Goal: Information Seeking & Learning: Learn about a topic

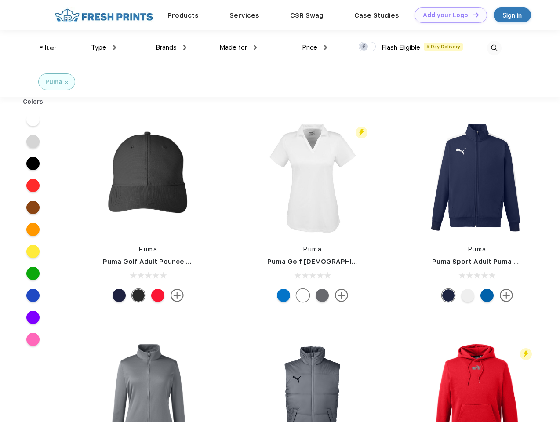
scroll to position [0, 0]
click at [448, 15] on link "Add your Logo Design Tool" at bounding box center [451, 14] width 73 height 15
click at [0, 0] on div "Design Tool" at bounding box center [0, 0] width 0 height 0
click at [472, 15] on link "Add your Logo Design Tool" at bounding box center [451, 14] width 73 height 15
click at [42, 48] on div "Filter" at bounding box center [48, 48] width 18 height 10
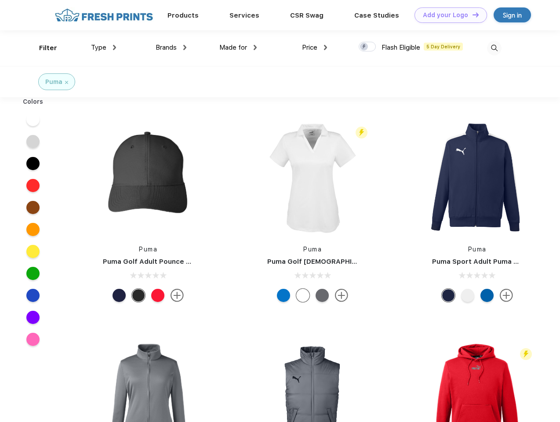
click at [104, 47] on span "Type" at bounding box center [98, 48] width 15 height 8
click at [171, 47] on span "Brands" at bounding box center [166, 48] width 21 height 8
click at [238, 47] on span "Made for" at bounding box center [233, 48] width 28 height 8
click at [315, 47] on span "Price" at bounding box center [309, 48] width 15 height 8
click at [368, 47] on div at bounding box center [367, 47] width 17 height 10
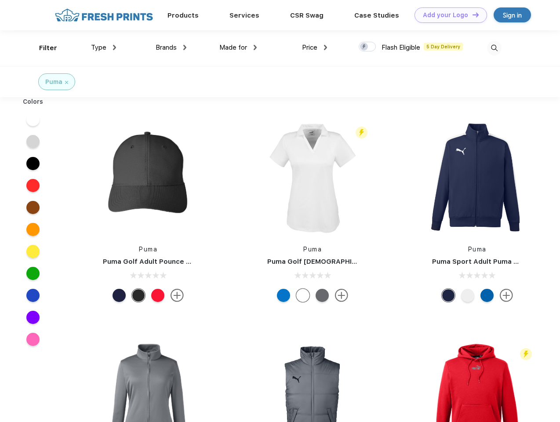
click at [365, 47] on input "checkbox" at bounding box center [362, 44] width 6 height 6
click at [494, 48] on img at bounding box center [494, 48] width 15 height 15
